Goal: Transaction & Acquisition: Purchase product/service

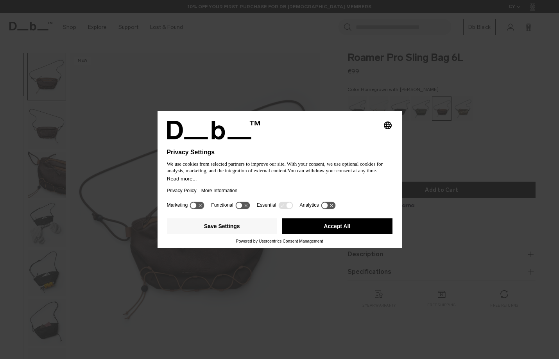
click at [330, 227] on button "Accept All" at bounding box center [337, 227] width 111 height 16
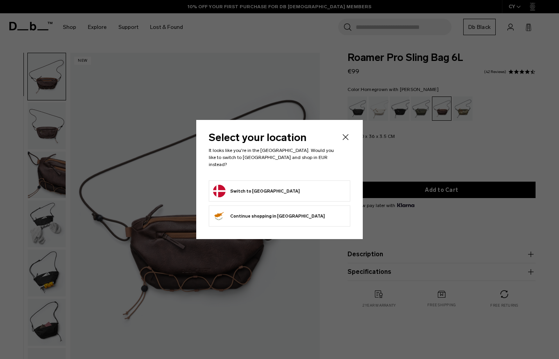
click at [271, 190] on form "Switch to Denmark" at bounding box center [279, 191] width 133 height 13
click at [260, 186] on button "Switch to Denmark" at bounding box center [256, 191] width 87 height 13
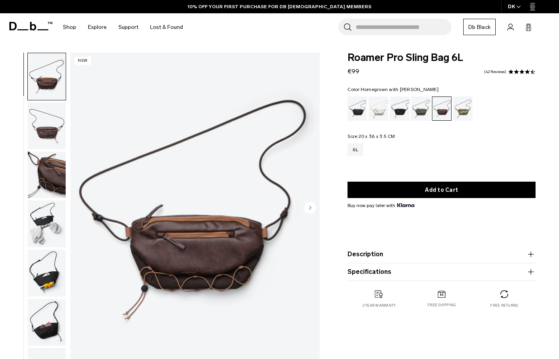
click at [51, 131] on img "button" at bounding box center [47, 125] width 38 height 47
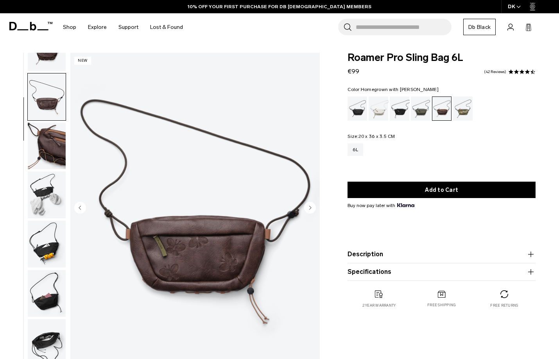
scroll to position [31, 0]
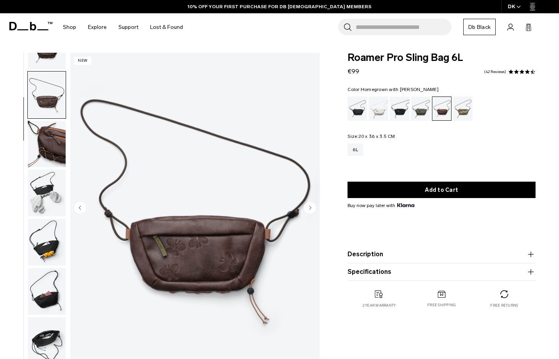
click at [51, 171] on img "button" at bounding box center [47, 193] width 38 height 47
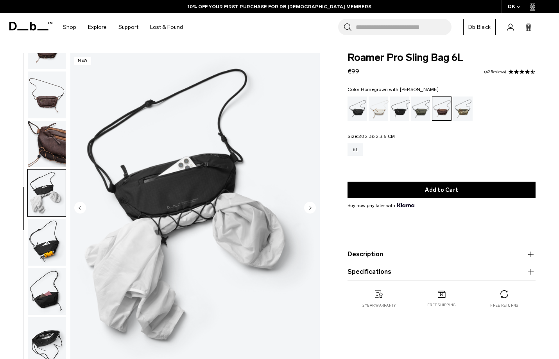
click at [53, 209] on img "button" at bounding box center [47, 193] width 38 height 47
click at [360, 106] on div "Black Out" at bounding box center [358, 109] width 20 height 24
